Goal: Check status: Check status

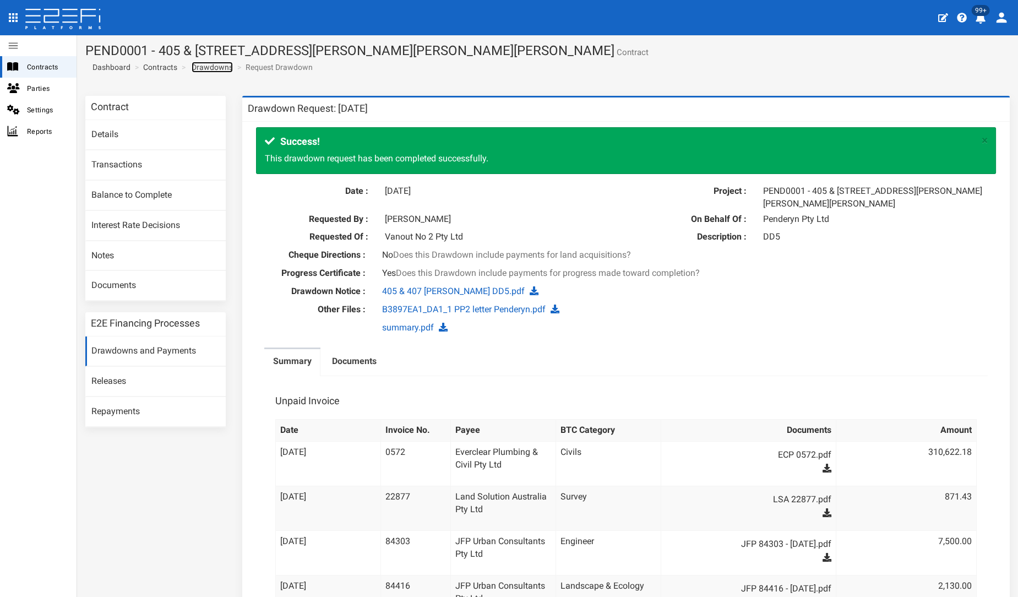
click at [197, 67] on link "Drawdowns" at bounding box center [212, 67] width 41 height 11
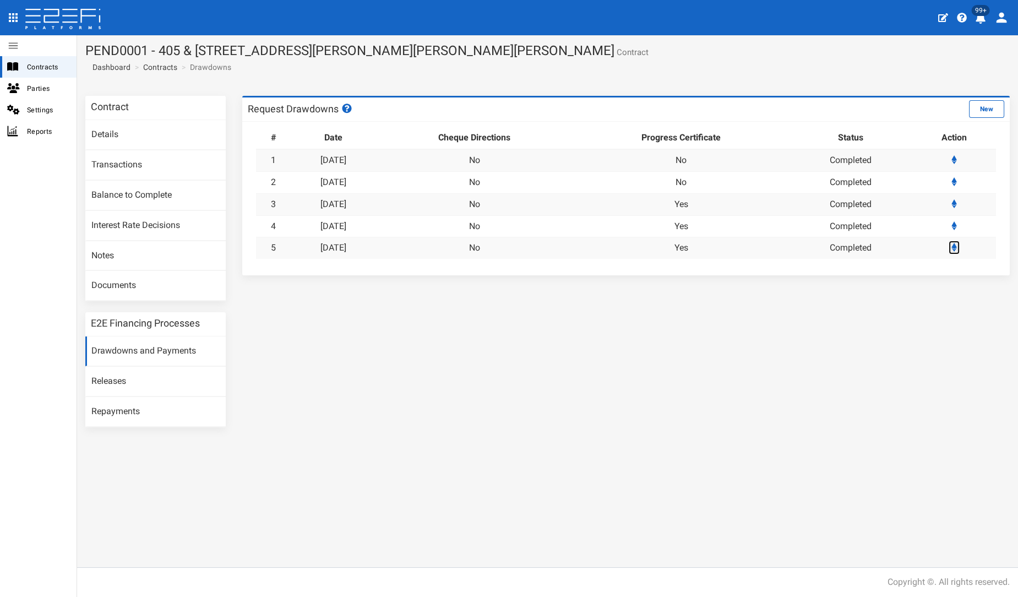
click at [956, 245] on icon at bounding box center [954, 247] width 6 height 9
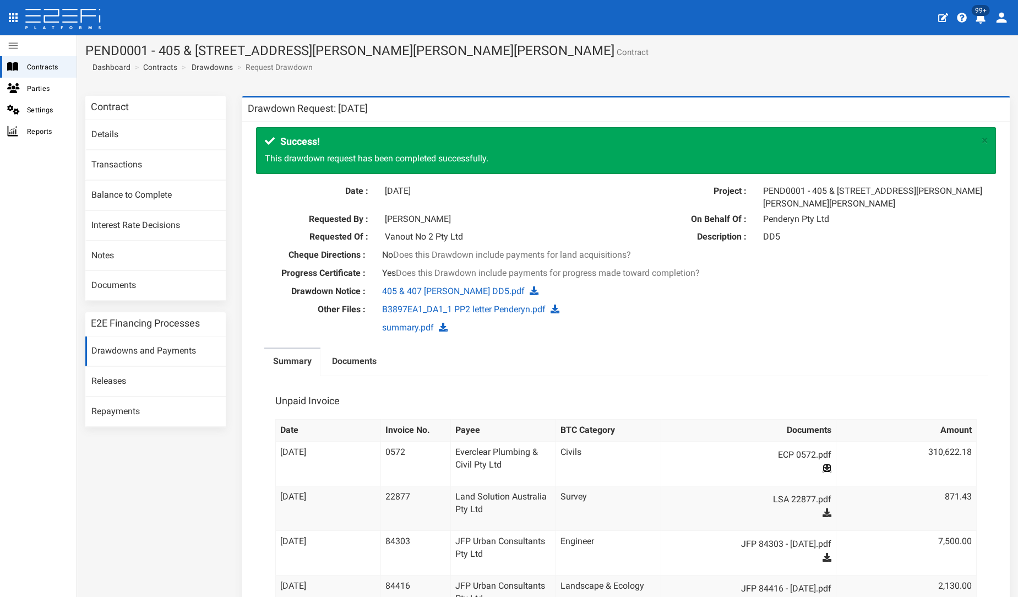
click at [823, 467] on icon at bounding box center [827, 468] width 9 height 9
click at [154, 68] on link "Contracts" at bounding box center [160, 67] width 34 height 11
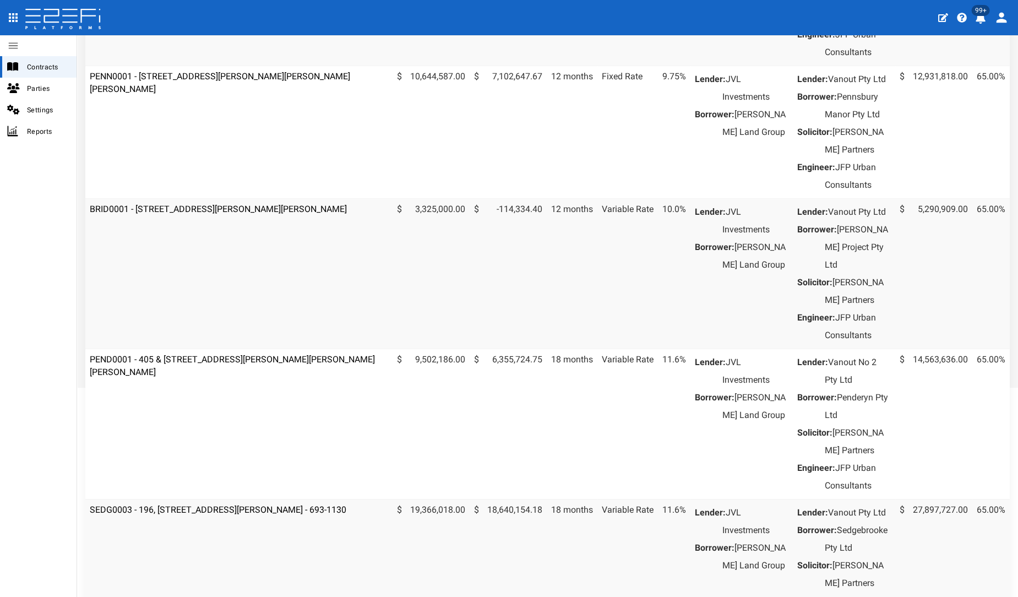
scroll to position [306, 0]
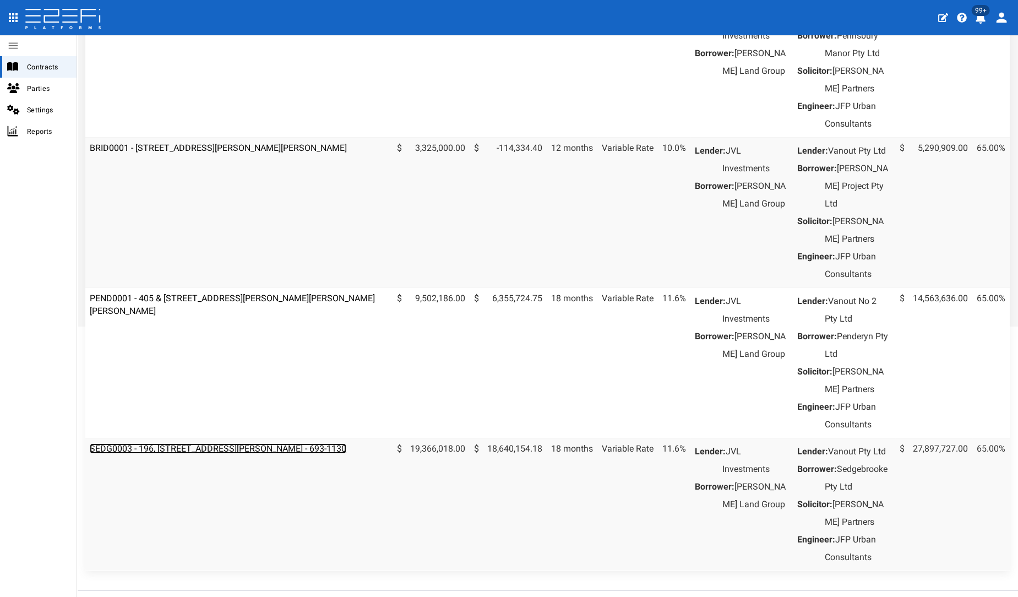
click at [286, 454] on link "SEDG0003 - 196, 206 & 208 Fleming Road, Hemmant - 693-1130" at bounding box center [218, 448] width 257 height 10
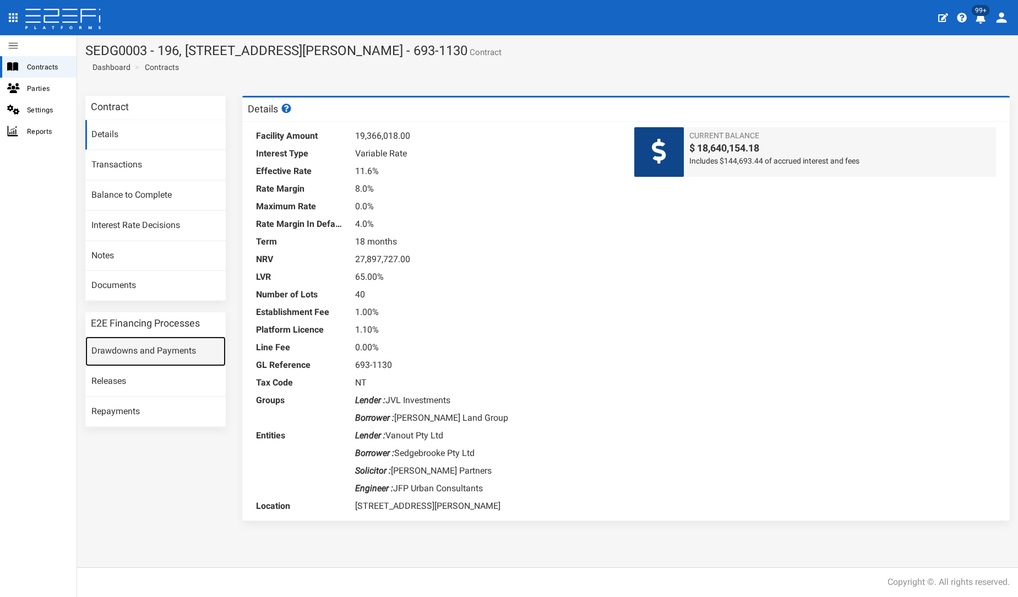
click at [183, 350] on link "Drawdowns and Payments" at bounding box center [155, 351] width 140 height 30
